Goal: Information Seeking & Learning: Learn about a topic

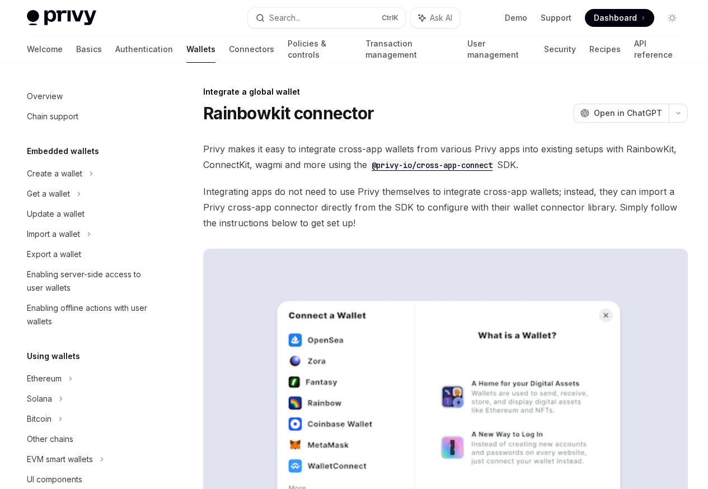
scroll to position [613, 0]
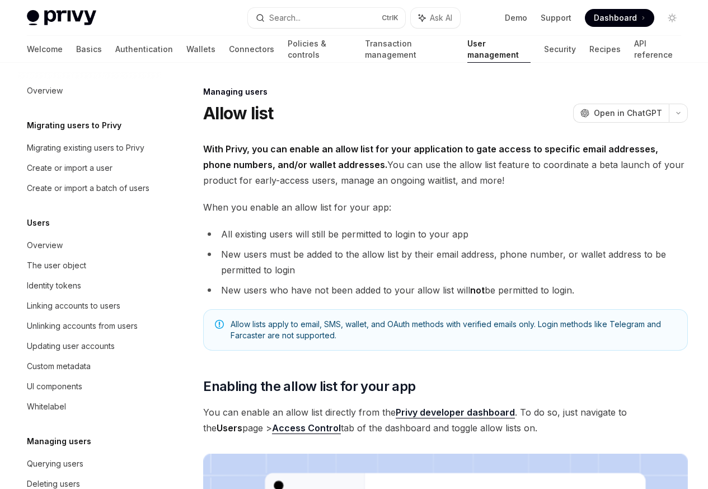
scroll to position [158, 0]
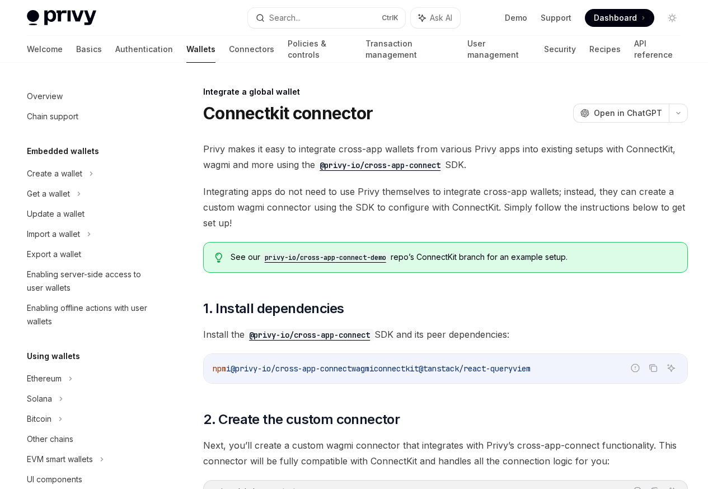
scroll to position [613, 0]
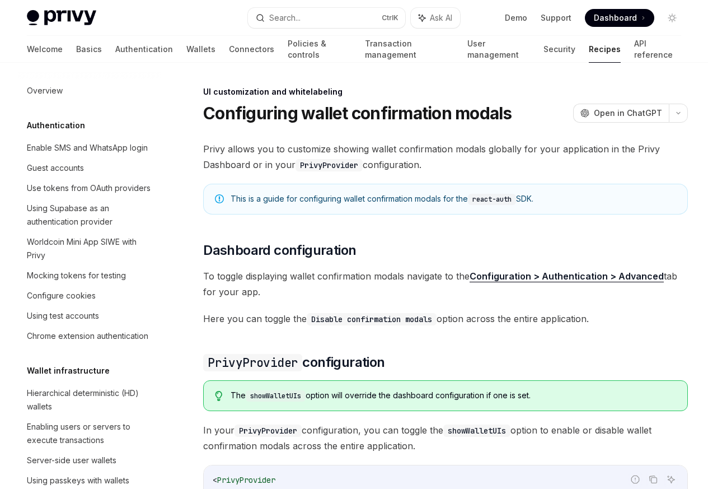
scroll to position [490, 0]
